Goal: Information Seeking & Learning: Learn about a topic

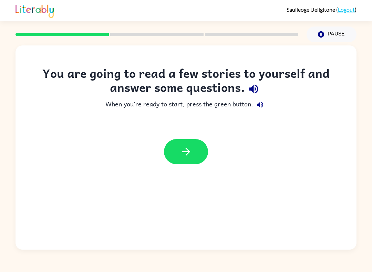
click at [185, 149] on icon "button" at bounding box center [186, 152] width 12 height 12
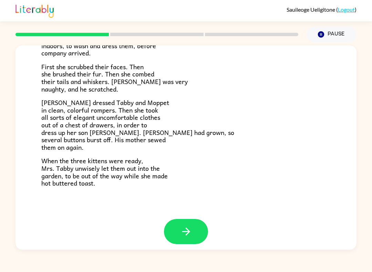
scroll to position [104, 0]
click at [201, 245] on div at bounding box center [186, 237] width 341 height 35
click at [182, 236] on button "button" at bounding box center [186, 232] width 44 height 25
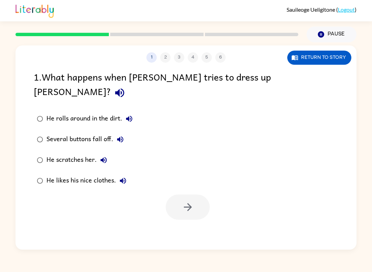
click at [126, 87] on icon "button" at bounding box center [120, 93] width 12 height 12
click at [124, 89] on icon "button" at bounding box center [119, 93] width 9 height 9
click at [126, 87] on icon "button" at bounding box center [120, 93] width 12 height 12
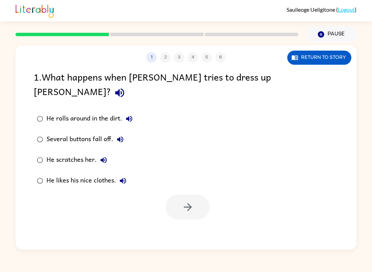
click at [126, 87] on icon "button" at bounding box center [120, 93] width 12 height 12
click at [184, 201] on icon "button" at bounding box center [188, 207] width 12 height 12
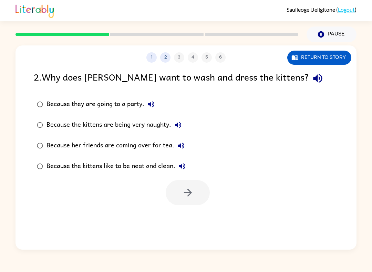
click at [312, 82] on icon "button" at bounding box center [318, 78] width 12 height 12
click at [185, 187] on icon "button" at bounding box center [188, 193] width 12 height 12
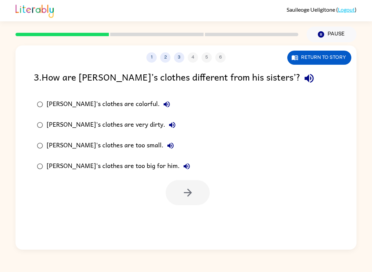
click at [305, 80] on icon "button" at bounding box center [309, 78] width 9 height 9
click at [303, 84] on icon "button" at bounding box center [309, 78] width 12 height 12
click at [303, 80] on icon "button" at bounding box center [309, 78] width 12 height 12
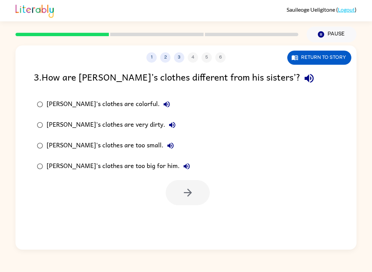
click at [305, 78] on icon "button" at bounding box center [309, 78] width 9 height 9
click at [303, 78] on icon "button" at bounding box center [309, 78] width 12 height 12
click at [305, 79] on icon "button" at bounding box center [309, 78] width 9 height 9
click at [303, 80] on icon "button" at bounding box center [309, 78] width 12 height 12
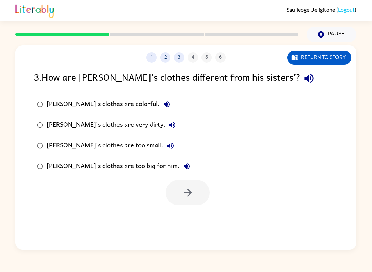
click at [305, 80] on icon "button" at bounding box center [309, 78] width 9 height 9
click at [303, 79] on icon "button" at bounding box center [309, 78] width 12 height 12
click at [303, 80] on icon "button" at bounding box center [309, 78] width 12 height 12
click at [303, 78] on icon "button" at bounding box center [309, 78] width 12 height 12
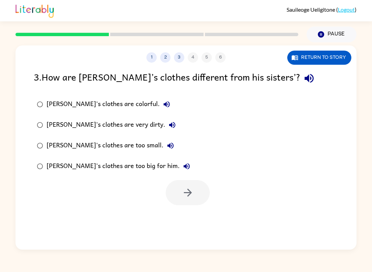
click at [303, 75] on icon "button" at bounding box center [309, 78] width 12 height 12
click at [305, 79] on icon "button" at bounding box center [309, 78] width 9 height 9
click at [303, 78] on icon "button" at bounding box center [309, 78] width 12 height 12
click at [305, 79] on icon "button" at bounding box center [309, 78] width 9 height 9
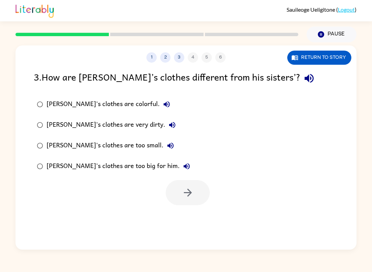
click at [305, 78] on icon "button" at bounding box center [309, 78] width 9 height 9
click at [303, 75] on icon "button" at bounding box center [309, 78] width 12 height 12
click at [125, 125] on div "[PERSON_NAME]'s clothes are very dirty." at bounding box center [113, 125] width 133 height 14
click at [188, 198] on icon "button" at bounding box center [188, 193] width 12 height 12
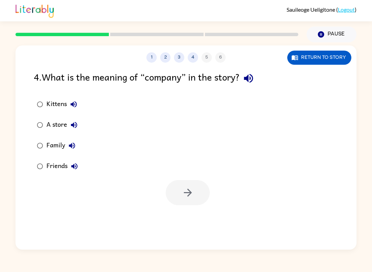
click at [255, 81] on icon "button" at bounding box center [249, 78] width 12 height 12
click at [256, 86] on button "button" at bounding box center [249, 79] width 18 height 18
click at [257, 72] on button "button" at bounding box center [249, 79] width 18 height 18
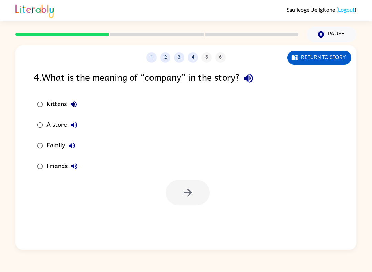
click at [255, 81] on icon "button" at bounding box center [249, 78] width 12 height 12
click at [246, 74] on icon "button" at bounding box center [249, 78] width 12 height 12
click at [247, 86] on button "button" at bounding box center [249, 79] width 18 height 18
click at [253, 68] on div "1 2 3 4 5 6 Return to story 4 . What is the meaning of “company” in the story? …" at bounding box center [186, 147] width 341 height 204
click at [253, 75] on icon "button" at bounding box center [248, 78] width 9 height 9
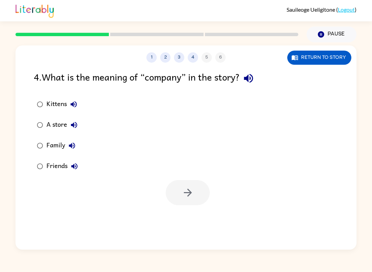
click at [253, 74] on icon "button" at bounding box center [249, 78] width 12 height 12
click at [253, 78] on icon "button" at bounding box center [249, 78] width 12 height 12
click at [188, 194] on icon "button" at bounding box center [188, 193] width 12 height 12
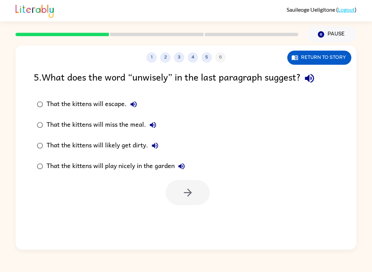
click at [312, 79] on icon "button" at bounding box center [309, 78] width 9 height 9
click at [311, 79] on icon "button" at bounding box center [309, 78] width 9 height 9
click at [306, 83] on icon "button" at bounding box center [310, 78] width 12 height 12
click at [306, 80] on button "button" at bounding box center [310, 79] width 18 height 18
click at [313, 77] on icon "button" at bounding box center [310, 78] width 12 height 12
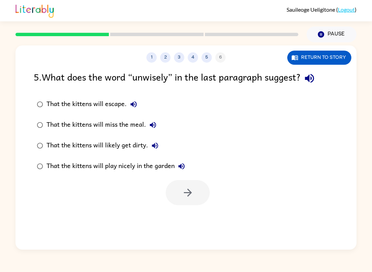
click at [311, 77] on icon "button" at bounding box center [309, 78] width 9 height 9
click at [199, 189] on button "button" at bounding box center [188, 192] width 44 height 25
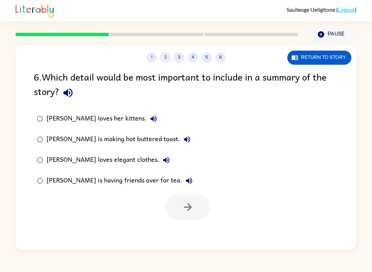
click at [320, 76] on div "6 . Which detail would be most important to include in a summary of the story?" at bounding box center [186, 86] width 305 height 32
click at [63, 101] on button "button" at bounding box center [68, 93] width 18 height 18
click at [189, 206] on icon "button" at bounding box center [188, 207] width 8 height 8
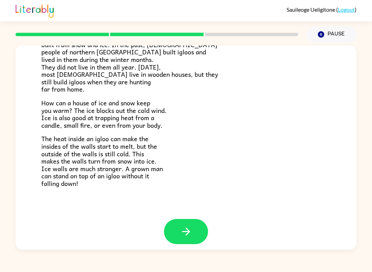
scroll to position [126, 0]
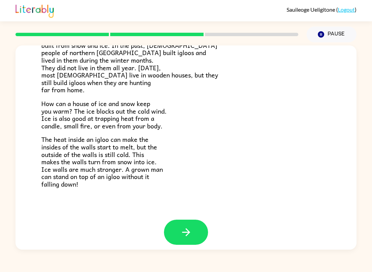
click at [181, 226] on icon "button" at bounding box center [186, 232] width 12 height 12
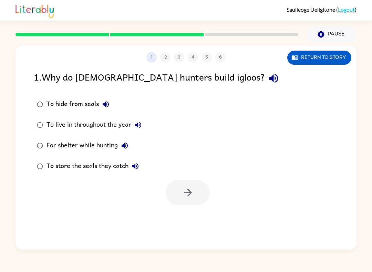
scroll to position [0, 0]
click at [265, 74] on button "button" at bounding box center [274, 79] width 18 height 18
click at [268, 81] on icon "button" at bounding box center [274, 78] width 12 height 12
click at [268, 84] on icon "button" at bounding box center [274, 78] width 12 height 12
click at [268, 83] on icon "button" at bounding box center [274, 78] width 12 height 12
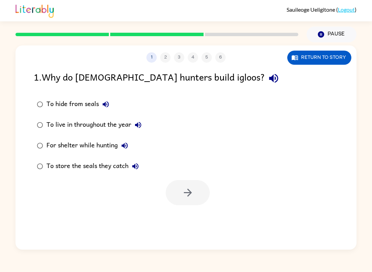
click at [265, 74] on button "button" at bounding box center [274, 79] width 18 height 18
click at [269, 82] on icon "button" at bounding box center [273, 78] width 9 height 9
click at [268, 73] on icon "button" at bounding box center [274, 78] width 12 height 12
click at [268, 77] on icon "button" at bounding box center [274, 78] width 12 height 12
click at [268, 74] on icon "button" at bounding box center [274, 78] width 12 height 12
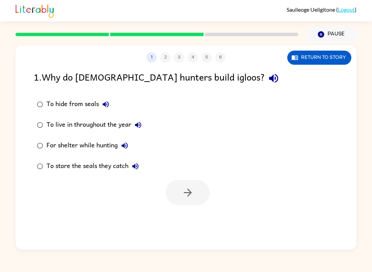
click at [268, 78] on icon "button" at bounding box center [274, 78] width 12 height 12
click at [268, 74] on icon "button" at bounding box center [274, 78] width 12 height 12
click at [269, 78] on icon "button" at bounding box center [273, 78] width 9 height 9
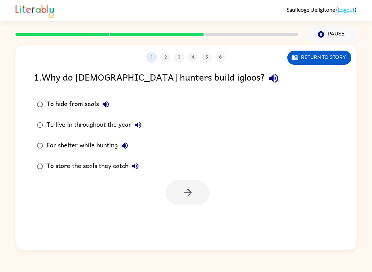
click at [268, 77] on icon "button" at bounding box center [274, 78] width 12 height 12
click at [269, 78] on icon "button" at bounding box center [273, 78] width 9 height 9
click at [269, 81] on icon "button" at bounding box center [273, 78] width 9 height 9
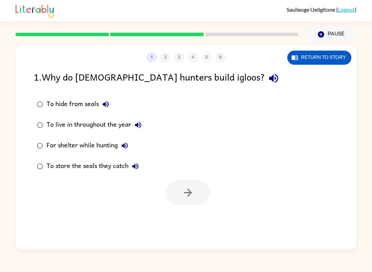
click at [268, 81] on icon "button" at bounding box center [274, 78] width 12 height 12
click at [269, 80] on icon "button" at bounding box center [273, 78] width 9 height 9
click at [269, 79] on icon "button" at bounding box center [273, 78] width 9 height 9
click at [268, 77] on icon "button" at bounding box center [274, 78] width 12 height 12
click at [269, 81] on icon "button" at bounding box center [273, 78] width 9 height 9
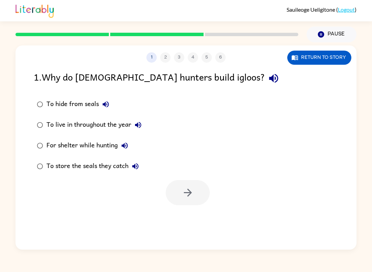
click at [202, 71] on div "1 . Why do Inuit hunters build igloos?" at bounding box center [186, 79] width 305 height 18
click at [202, 70] on div "1 . Why do Inuit hunters build igloos?" at bounding box center [186, 79] width 305 height 18
click at [269, 79] on icon "button" at bounding box center [273, 78] width 9 height 9
click at [268, 74] on icon "button" at bounding box center [274, 78] width 12 height 12
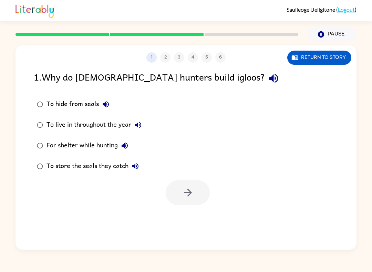
click at [269, 79] on icon "button" at bounding box center [273, 78] width 9 height 9
click at [268, 74] on icon "button" at bounding box center [274, 78] width 12 height 12
click at [269, 80] on icon "button" at bounding box center [273, 78] width 9 height 9
click at [268, 79] on icon "button" at bounding box center [274, 78] width 12 height 12
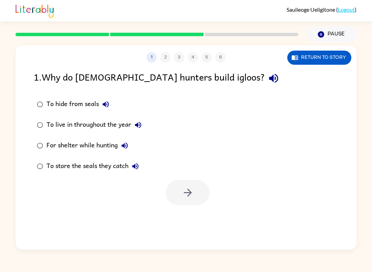
click at [268, 80] on icon "button" at bounding box center [274, 78] width 12 height 12
click at [268, 79] on icon "button" at bounding box center [274, 78] width 12 height 12
click at [268, 76] on icon "button" at bounding box center [274, 78] width 12 height 12
click at [268, 75] on icon "button" at bounding box center [274, 78] width 12 height 12
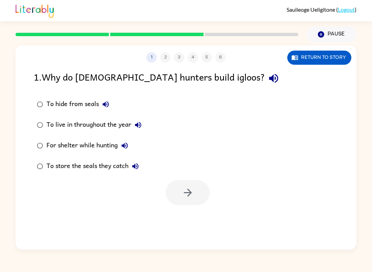
click at [269, 78] on icon "button" at bounding box center [273, 78] width 9 height 9
click at [268, 76] on icon "button" at bounding box center [274, 78] width 12 height 12
click at [105, 102] on icon "button" at bounding box center [106, 104] width 8 height 8
click at [104, 103] on icon "button" at bounding box center [106, 104] width 8 height 8
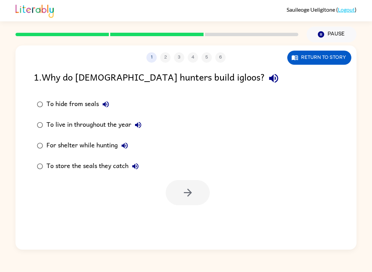
click at [106, 104] on icon "button" at bounding box center [106, 104] width 8 height 8
click at [106, 103] on icon "button" at bounding box center [106, 104] width 8 height 8
click at [109, 102] on icon "button" at bounding box center [106, 104] width 8 height 8
click at [135, 126] on icon "button" at bounding box center [138, 125] width 8 height 8
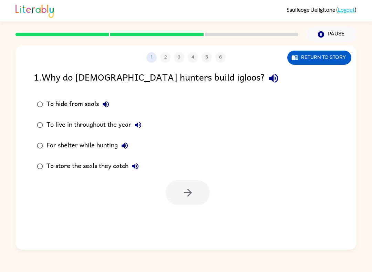
click at [135, 126] on icon "button" at bounding box center [138, 125] width 8 height 8
click at [139, 127] on icon "button" at bounding box center [138, 125] width 6 height 6
click at [268, 78] on icon "button" at bounding box center [274, 78] width 12 height 12
click at [106, 103] on icon "button" at bounding box center [106, 104] width 8 height 8
click at [102, 100] on button "To hide from seals" at bounding box center [106, 105] width 14 height 14
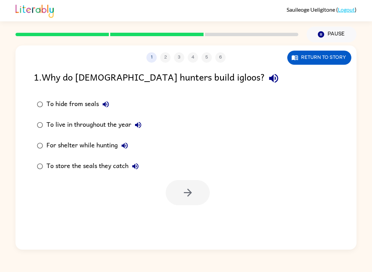
click at [140, 127] on icon "button" at bounding box center [138, 125] width 8 height 8
click at [123, 146] on icon "button" at bounding box center [125, 146] width 6 height 6
click at [136, 164] on icon "button" at bounding box center [135, 166] width 6 height 6
click at [124, 127] on div "To live in throughout the year" at bounding box center [96, 125] width 99 height 14
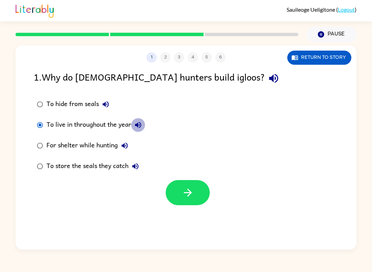
click at [268, 76] on icon "button" at bounding box center [274, 78] width 12 height 12
click at [103, 94] on label "To hide from seals" at bounding box center [89, 104] width 119 height 21
click at [265, 77] on button "button" at bounding box center [274, 79] width 18 height 18
click at [109, 111] on button "To hide from seals" at bounding box center [106, 105] width 14 height 14
click at [268, 74] on icon "button" at bounding box center [274, 78] width 12 height 12
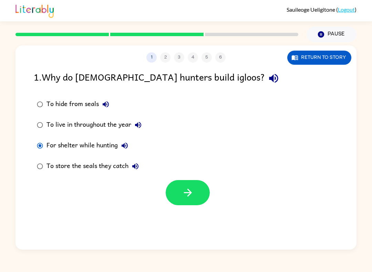
click at [195, 193] on button "button" at bounding box center [188, 192] width 44 height 25
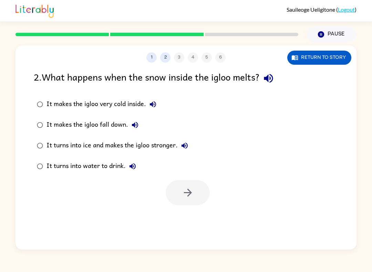
click at [274, 80] on icon "button" at bounding box center [269, 78] width 12 height 12
click at [270, 78] on icon "button" at bounding box center [268, 78] width 9 height 9
click at [273, 82] on icon "button" at bounding box center [268, 78] width 9 height 9
click at [272, 81] on icon "button" at bounding box center [269, 78] width 12 height 12
click at [275, 79] on icon "button" at bounding box center [269, 78] width 12 height 12
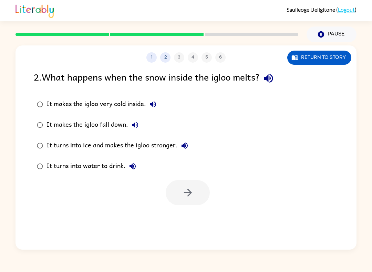
click at [147, 101] on button "It makes the igloo very cold inside." at bounding box center [153, 105] width 14 height 14
click at [155, 104] on icon "button" at bounding box center [153, 104] width 8 height 8
click at [187, 150] on icon "button" at bounding box center [185, 146] width 8 height 8
click at [134, 122] on icon "button" at bounding box center [135, 125] width 8 height 8
click at [130, 165] on icon "button" at bounding box center [133, 166] width 8 height 8
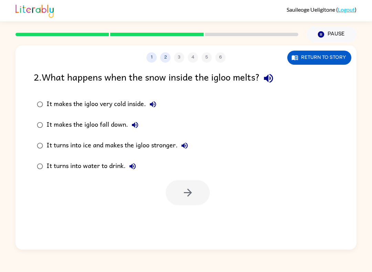
click at [156, 103] on icon "button" at bounding box center [153, 104] width 8 height 8
click at [137, 129] on icon "button" at bounding box center [135, 125] width 8 height 8
click at [139, 121] on button "It makes the igloo fall down." at bounding box center [135, 125] width 14 height 14
click at [135, 164] on icon "button" at bounding box center [133, 166] width 8 height 8
click at [124, 111] on div "It makes the igloo very cold inside." at bounding box center [103, 105] width 113 height 14
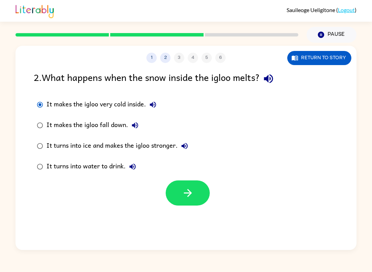
click at [277, 81] on button "button" at bounding box center [269, 79] width 18 height 18
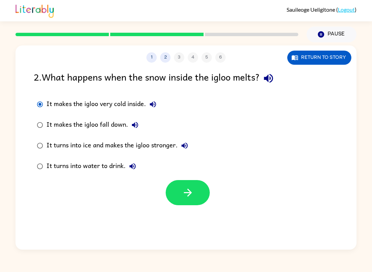
click at [255, 82] on div "2 . What happens when the snow inside the igloo melts?" at bounding box center [186, 79] width 305 height 18
click at [272, 72] on button "button" at bounding box center [269, 79] width 18 height 18
click at [195, 200] on button "button" at bounding box center [188, 192] width 44 height 25
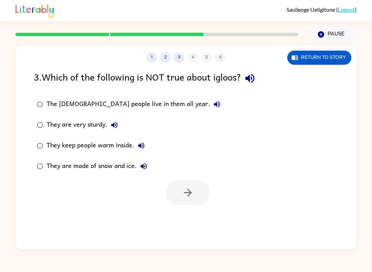
click at [254, 80] on icon "button" at bounding box center [249, 78] width 9 height 9
click at [254, 79] on icon "button" at bounding box center [250, 78] width 12 height 12
click at [256, 79] on icon "button" at bounding box center [250, 78] width 12 height 12
click at [251, 79] on icon "button" at bounding box center [249, 78] width 9 height 9
click at [252, 86] on button "button" at bounding box center [250, 79] width 18 height 18
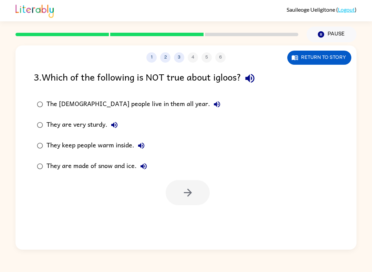
click at [253, 79] on icon "button" at bounding box center [249, 78] width 9 height 9
click at [210, 108] on button "The Inuit people live in them all year." at bounding box center [217, 105] width 14 height 14
click at [250, 76] on icon "button" at bounding box center [250, 78] width 12 height 12
click at [270, 187] on div at bounding box center [186, 191] width 341 height 29
click at [189, 194] on icon "button" at bounding box center [188, 193] width 12 height 12
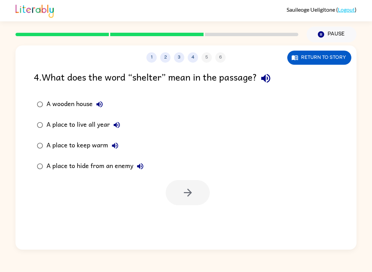
click at [272, 77] on icon "button" at bounding box center [266, 78] width 12 height 12
click at [266, 76] on icon "button" at bounding box center [266, 78] width 12 height 12
click at [271, 78] on icon "button" at bounding box center [266, 78] width 12 height 12
click at [272, 81] on icon "button" at bounding box center [266, 78] width 12 height 12
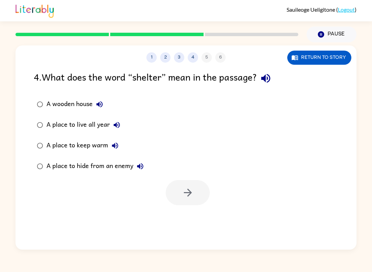
click at [270, 79] on icon "button" at bounding box center [265, 78] width 9 height 9
click at [264, 78] on icon "button" at bounding box center [265, 78] width 9 height 9
click at [275, 75] on button "button" at bounding box center [266, 79] width 18 height 18
click at [265, 77] on icon "button" at bounding box center [266, 78] width 12 height 12
click at [267, 74] on icon "button" at bounding box center [266, 78] width 12 height 12
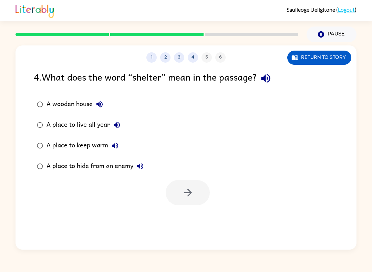
click at [258, 87] on div "4 . What does the word “shelter” mean in the passage?" at bounding box center [186, 79] width 305 height 18
click at [262, 86] on div "4 . What does the word “shelter” mean in the passage?" at bounding box center [186, 79] width 305 height 18
click at [272, 75] on icon "button" at bounding box center [266, 78] width 12 height 12
click at [191, 195] on icon "button" at bounding box center [188, 193] width 12 height 12
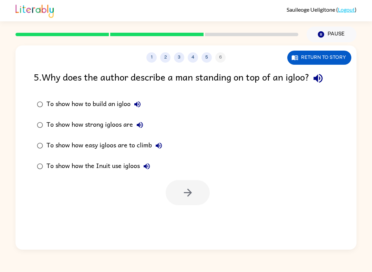
click at [327, 82] on button "button" at bounding box center [318, 79] width 18 height 18
click at [333, 85] on div "5 . Why does the author describe a man standing on top of an igloo?" at bounding box center [186, 79] width 305 height 18
click at [187, 192] on icon "button" at bounding box center [188, 193] width 12 height 12
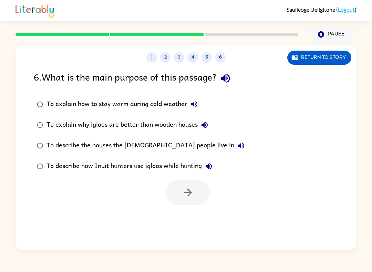
click at [230, 75] on icon "button" at bounding box center [225, 78] width 9 height 9
click at [182, 184] on button "button" at bounding box center [188, 192] width 44 height 25
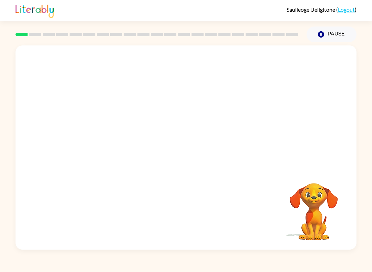
click at [324, 246] on div "Your browser must support playing .mp4 files to use Literably. Please try using…" at bounding box center [186, 147] width 341 height 204
click at [116, 149] on video "Your browser must support playing .mp4 files to use Literably. Please try using…" at bounding box center [186, 106] width 341 height 123
click at [113, 143] on video "Your browser must support playing .mp4 files to use Literably. Please try using…" at bounding box center [186, 106] width 341 height 123
click at [113, 142] on video "Your browser must support playing .mp4 files to use Literably. Please try using…" at bounding box center [186, 106] width 341 height 123
click at [139, 146] on video "Your browser must support playing .mp4 files to use Literably. Please try using…" at bounding box center [186, 106] width 341 height 123
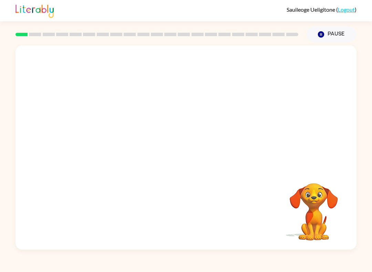
click at [124, 150] on video "Your browser must support playing .mp4 files to use Literably. Please try using…" at bounding box center [186, 106] width 341 height 123
click at [114, 144] on video "Your browser must support playing .mp4 files to use Literably. Please try using…" at bounding box center [186, 106] width 341 height 123
click at [118, 55] on video "Your browser must support playing .mp4 files to use Literably. Please try using…" at bounding box center [186, 106] width 341 height 123
click at [126, 61] on video "Your browser must support playing .mp4 files to use Literably. Please try using…" at bounding box center [186, 106] width 341 height 123
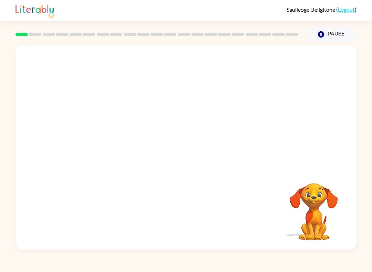
click at [114, 148] on video "Your browser must support playing .mp4 files to use Literably. Please try using…" at bounding box center [186, 106] width 341 height 123
click at [112, 148] on video "Your browser must support playing .mp4 files to use Literably. Please try using…" at bounding box center [186, 106] width 341 height 123
click at [111, 146] on video "Your browser must support playing .mp4 files to use Literably. Please try using…" at bounding box center [186, 106] width 341 height 123
click at [185, 147] on div at bounding box center [186, 151] width 44 height 25
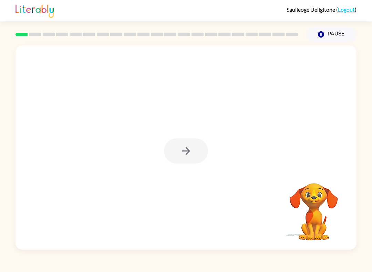
click at [185, 167] on div at bounding box center [186, 147] width 341 height 204
click at [192, 152] on icon "button" at bounding box center [186, 151] width 12 height 12
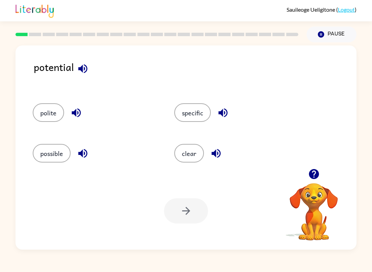
click at [44, 113] on button "polite" at bounding box center [48, 112] width 31 height 19
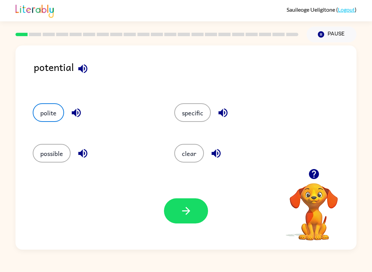
click at [188, 207] on icon "button" at bounding box center [186, 211] width 12 height 12
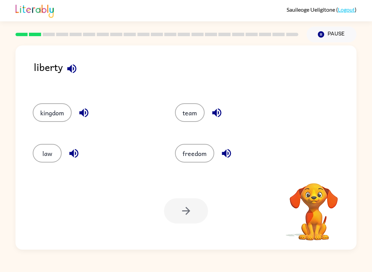
click at [68, 71] on icon "button" at bounding box center [72, 69] width 12 height 12
click at [70, 68] on icon "button" at bounding box center [71, 68] width 9 height 9
click at [199, 157] on button "freedom" at bounding box center [194, 153] width 39 height 19
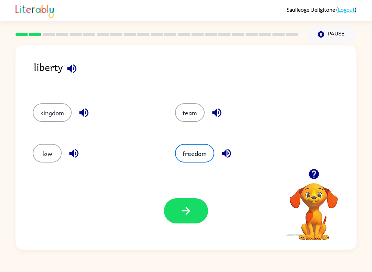
click at [184, 213] on icon "button" at bounding box center [186, 211] width 12 height 12
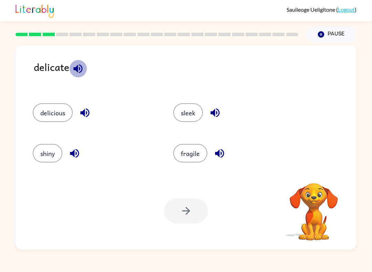
click at [74, 62] on button "button" at bounding box center [78, 69] width 18 height 18
click at [187, 115] on button "sleek" at bounding box center [188, 112] width 30 height 19
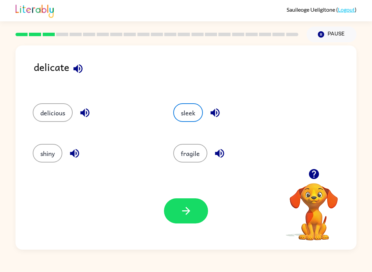
click at [192, 208] on icon "button" at bounding box center [186, 211] width 12 height 12
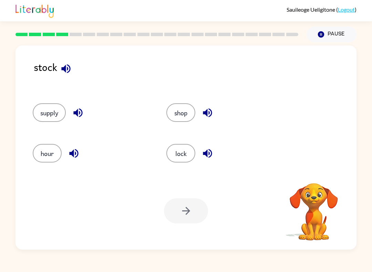
click at [64, 64] on icon "button" at bounding box center [66, 69] width 12 height 12
click at [45, 114] on button "supply" at bounding box center [49, 112] width 33 height 19
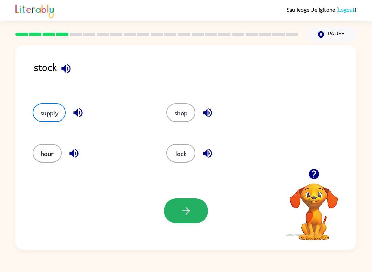
click at [187, 208] on icon "button" at bounding box center [186, 211] width 12 height 12
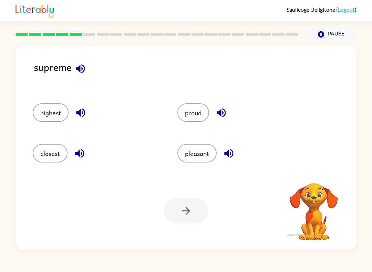
click at [83, 71] on icon "button" at bounding box center [80, 69] width 12 height 12
click at [43, 109] on button "highest" at bounding box center [51, 112] width 36 height 19
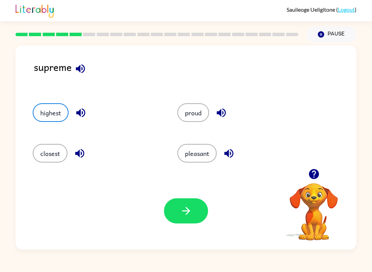
click at [186, 205] on button "button" at bounding box center [186, 210] width 44 height 25
